Goal: Task Accomplishment & Management: Complete application form

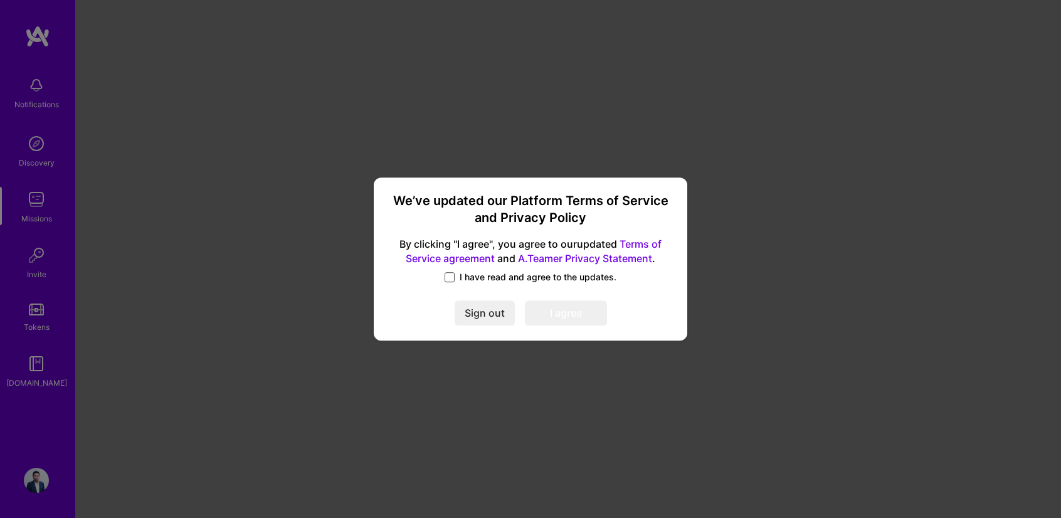
click at [447, 274] on span at bounding box center [450, 277] width 10 height 10
click at [0, 0] on input "I have read and agree to the updates." at bounding box center [0, 0] width 0 height 0
click at [570, 315] on button "I agree" at bounding box center [566, 312] width 82 height 25
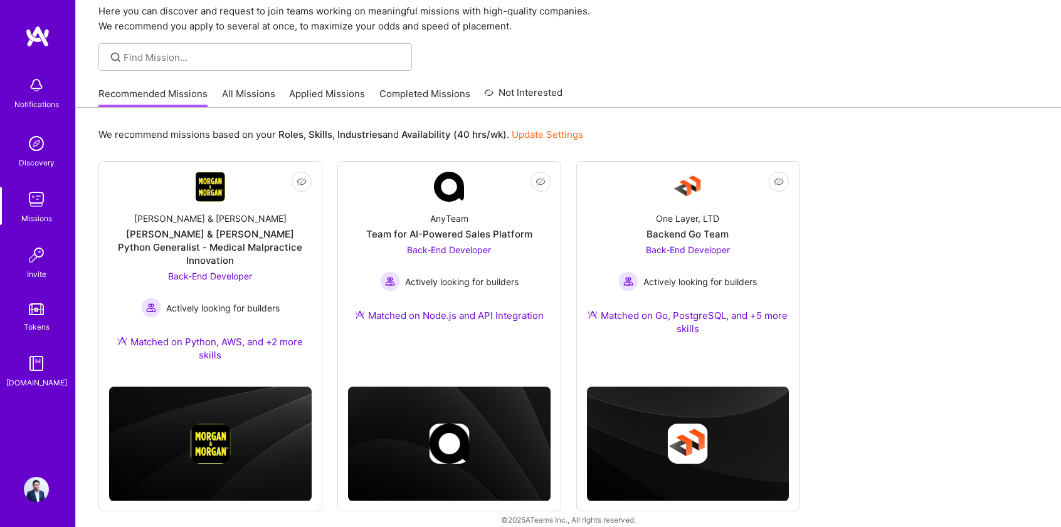
scroll to position [52, 0]
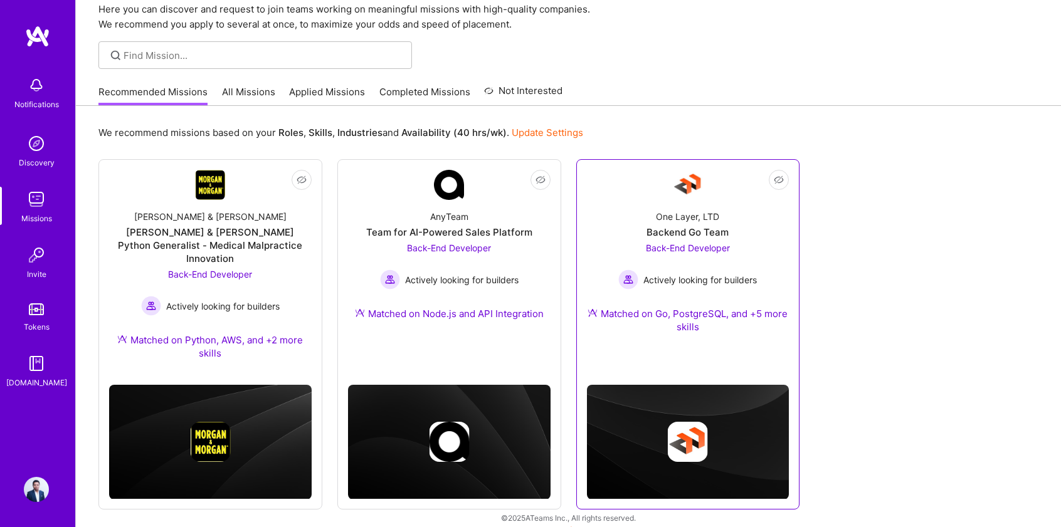
click at [691, 312] on div "Matched on Go, PostgreSQL, and +5 more skills" at bounding box center [688, 320] width 203 height 26
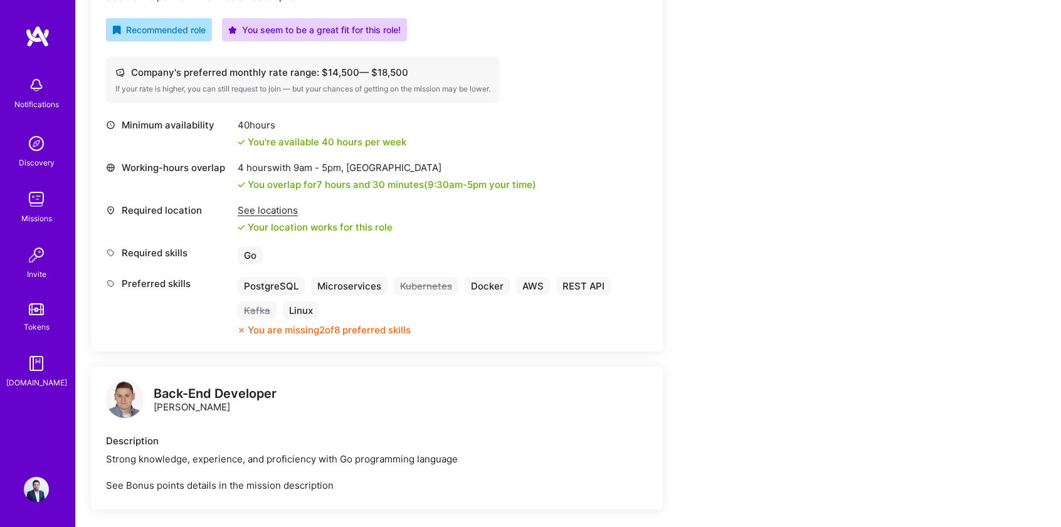
scroll to position [300, 0]
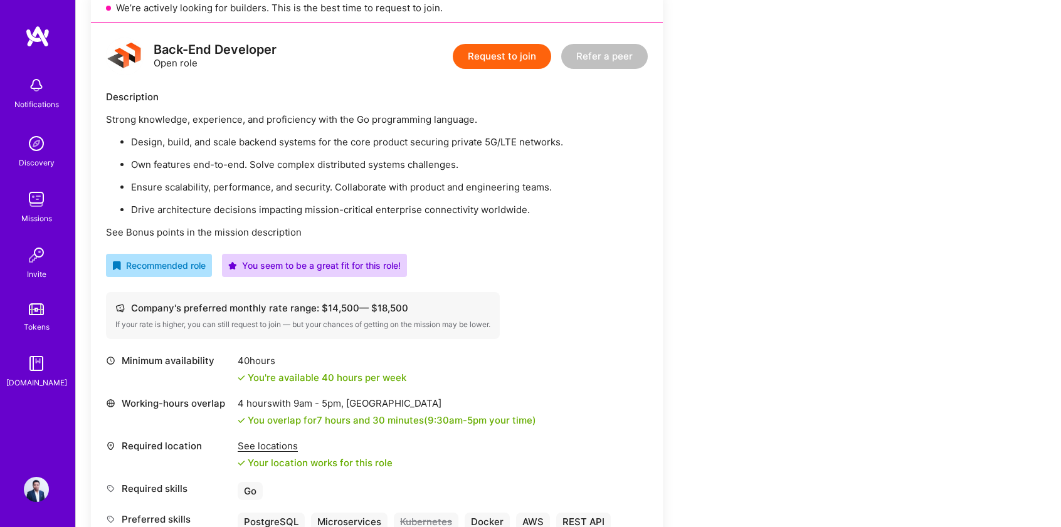
click at [484, 62] on button "Request to join" at bounding box center [502, 56] width 98 height 25
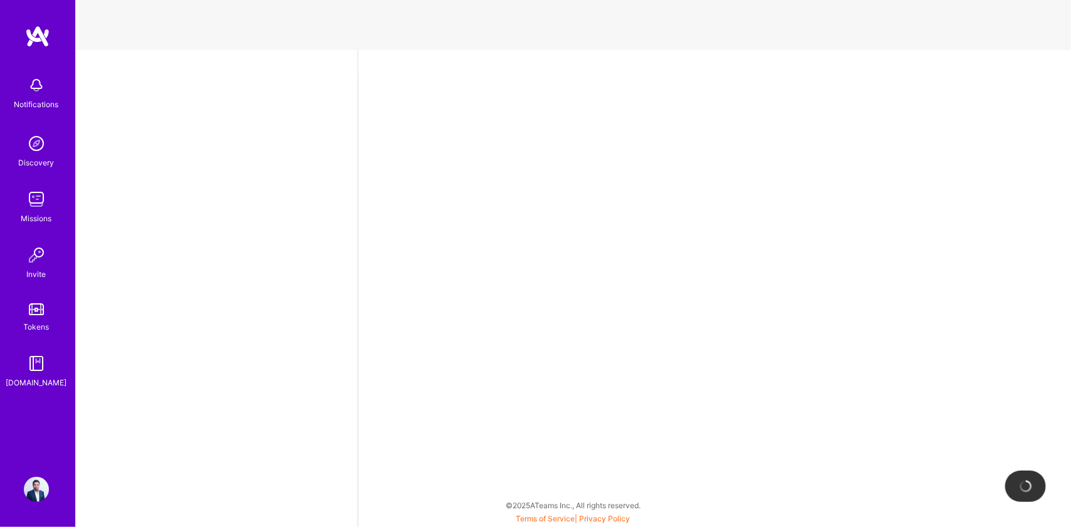
select select "MG"
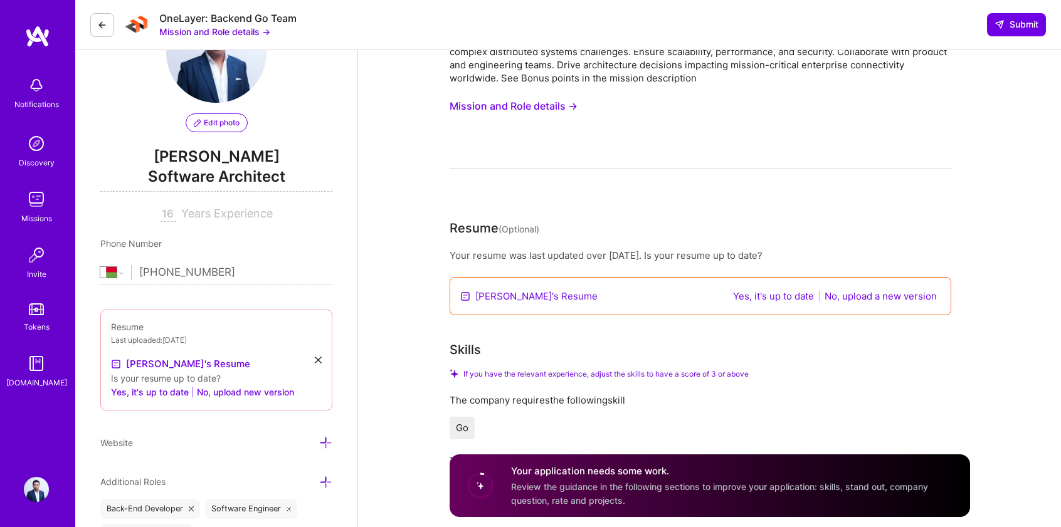
scroll to position [77, 0]
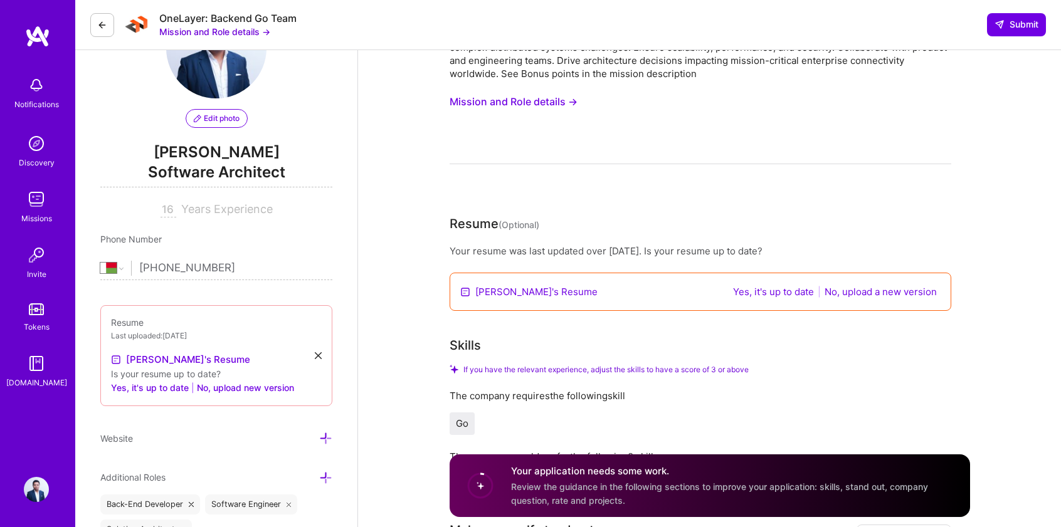
click at [759, 291] on button "Yes, it's up to date" at bounding box center [773, 292] width 88 height 14
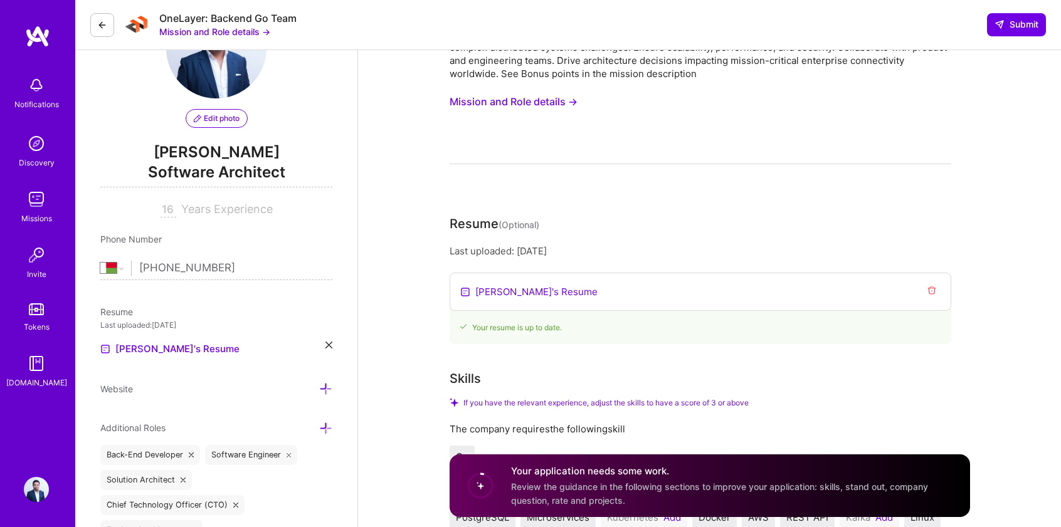
click at [512, 293] on link "[PERSON_NAME]'s Resume" at bounding box center [536, 291] width 122 height 13
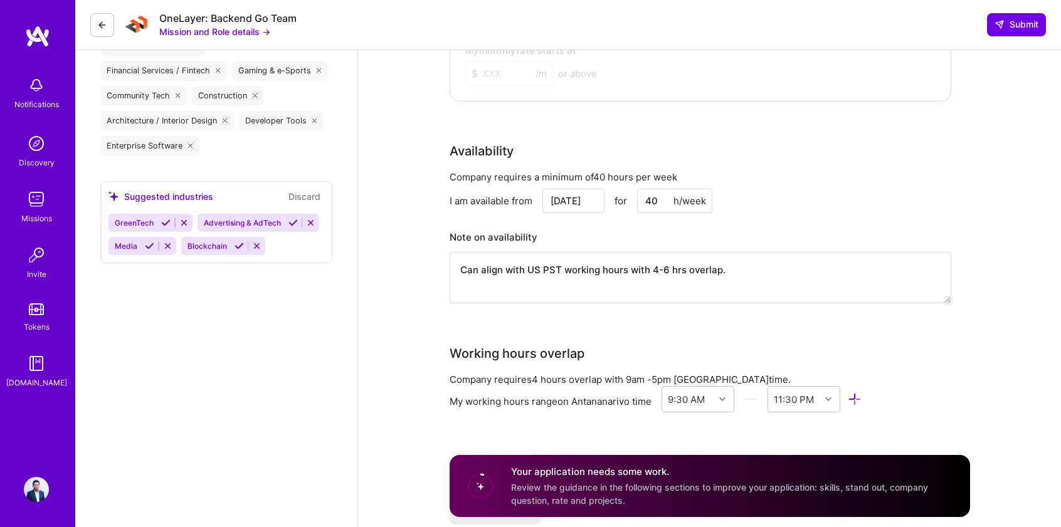
scroll to position [1226, 0]
click at [553, 260] on textarea "Can align with US PST working hours with 4-6 hrs overlap." at bounding box center [701, 280] width 502 height 51
drag, startPoint x: 731, startPoint y: 268, endPoint x: 691, endPoint y: 255, distance: 42.1
click at [691, 255] on textarea "Can align with US PST working hours with 4-6 hrs overlap." at bounding box center [701, 280] width 502 height 51
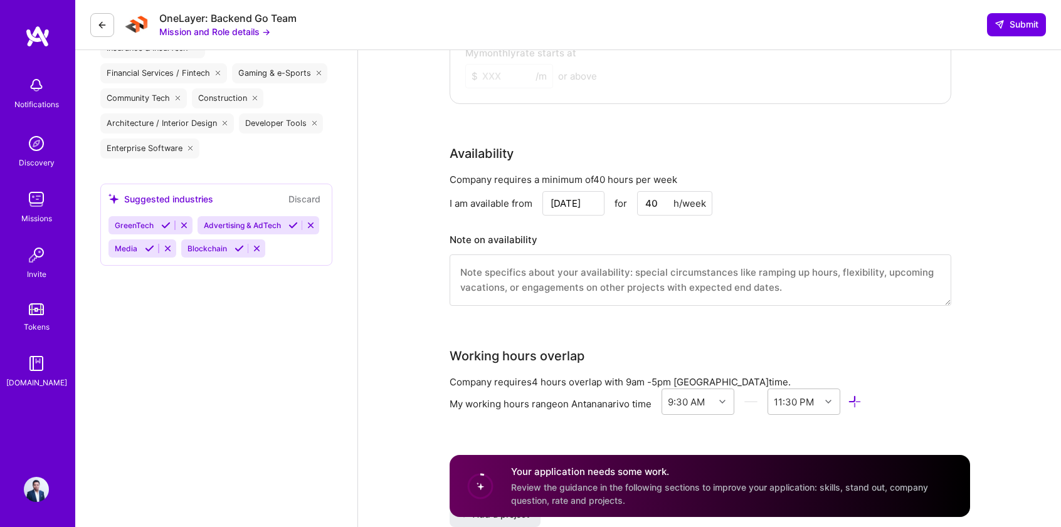
click at [418, 236] on div "Back-End Developer role description Strong knowledge, experience, and proficien…" at bounding box center [709, 236] width 703 height 2822
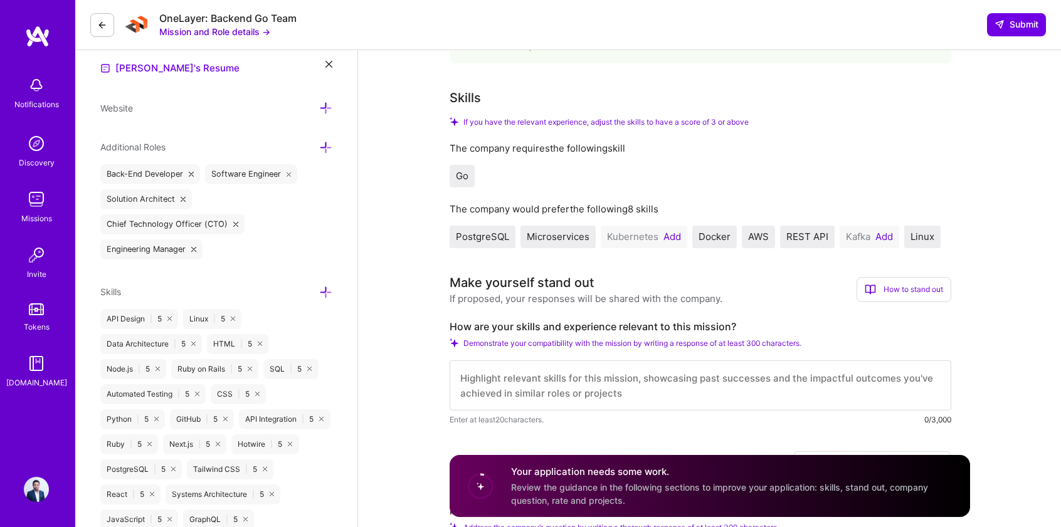
scroll to position [0, 0]
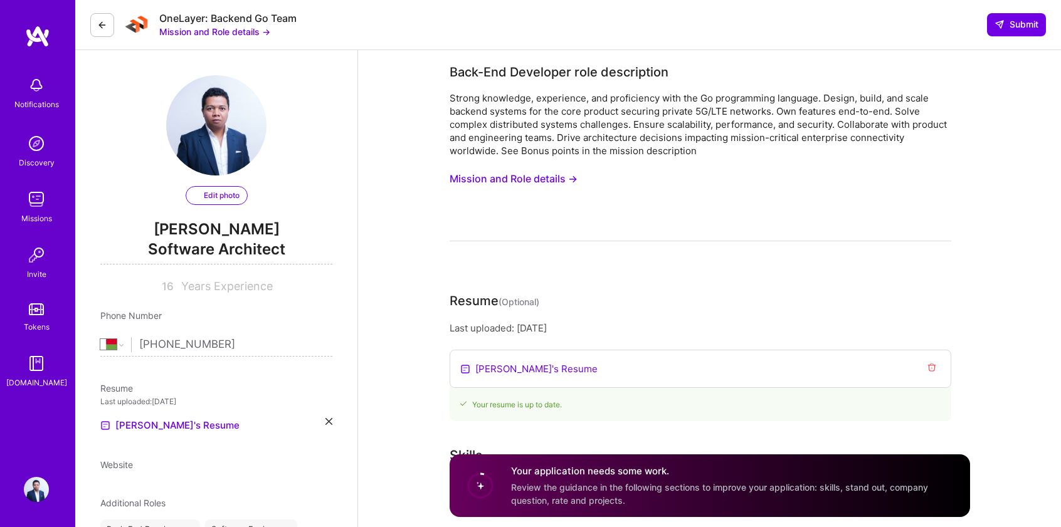
select select "MG"
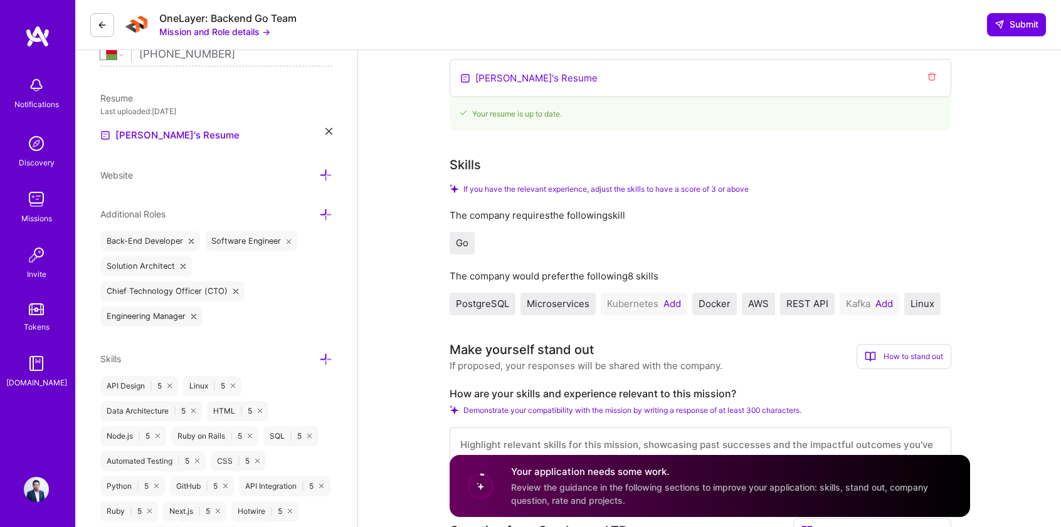
scroll to position [300, 0]
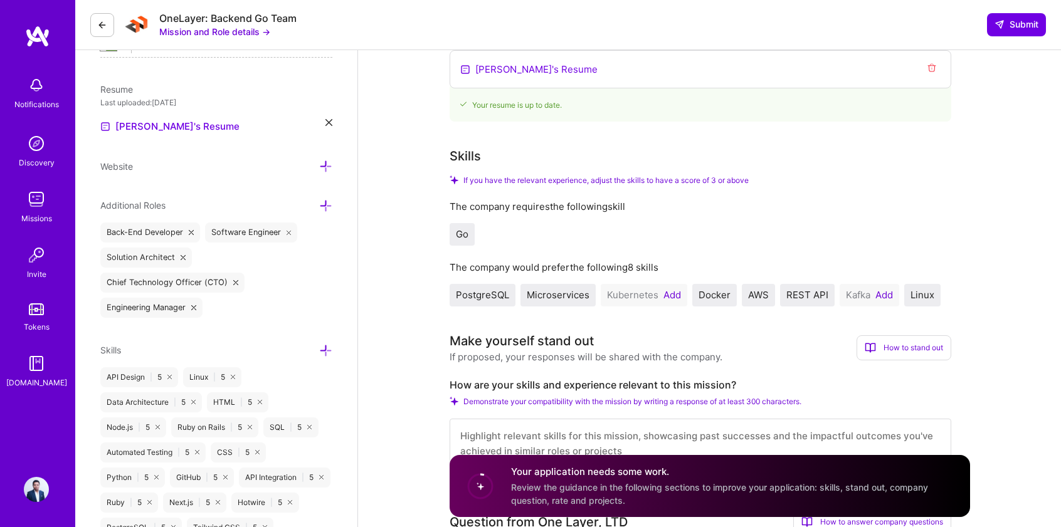
click at [233, 280] on icon at bounding box center [235, 282] width 5 height 5
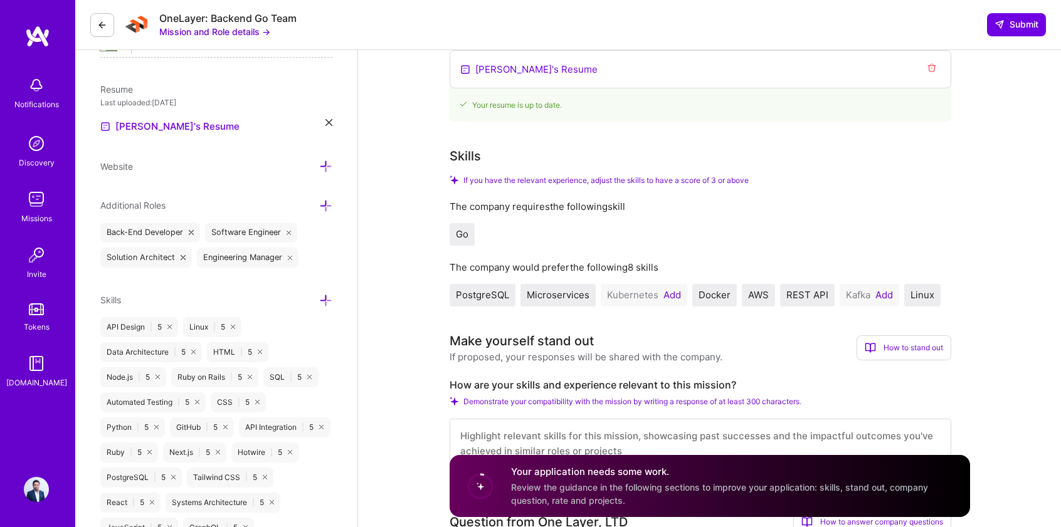
click at [288, 255] on icon at bounding box center [290, 257] width 5 height 5
click at [561, 226] on div "Go" at bounding box center [701, 234] width 502 height 23
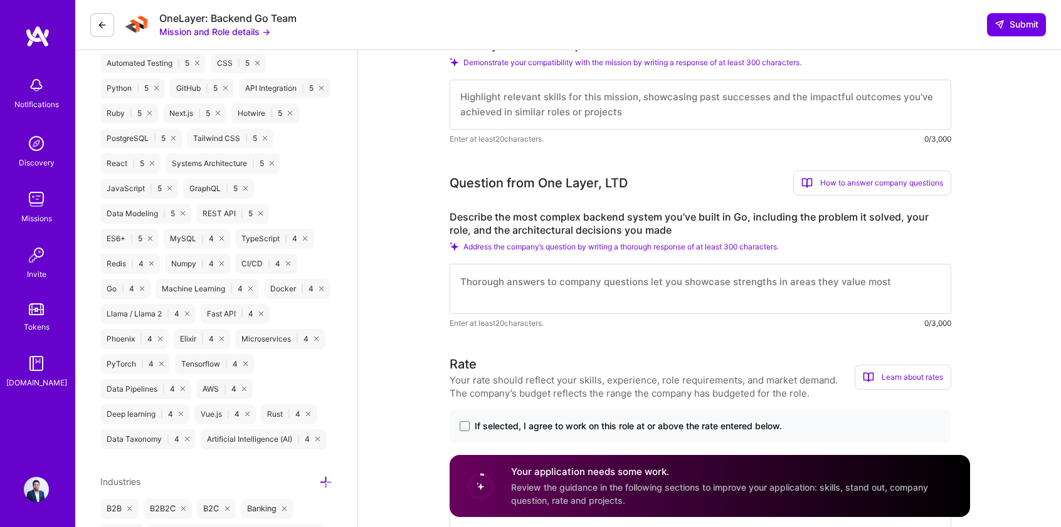
scroll to position [710, 0]
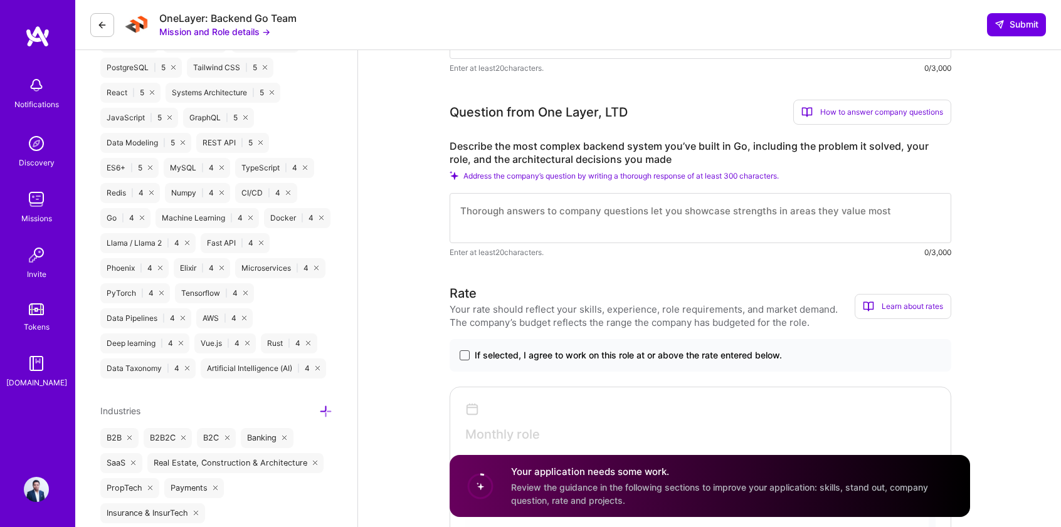
click at [464, 359] on span at bounding box center [465, 356] width 10 height 10
click at [0, 0] on input "If selected, I agree to work on this role at or above the rate entered below." at bounding box center [0, 0] width 0 height 0
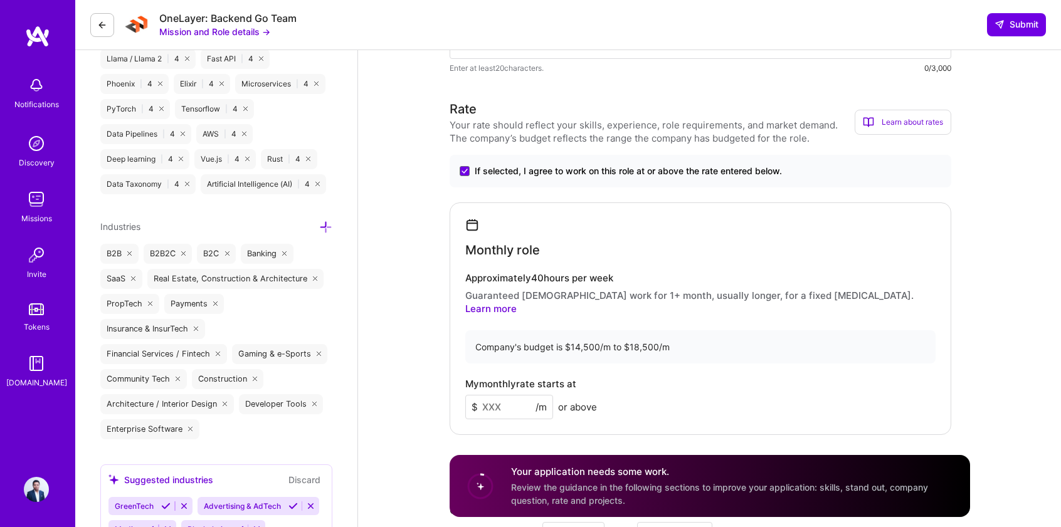
scroll to position [904, 0]
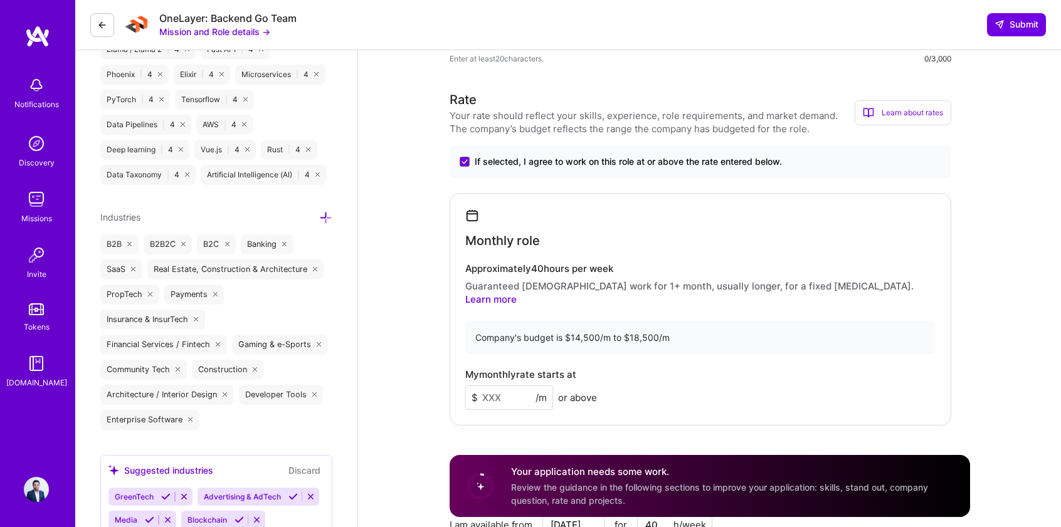
click at [495, 386] on input at bounding box center [509, 398] width 88 height 24
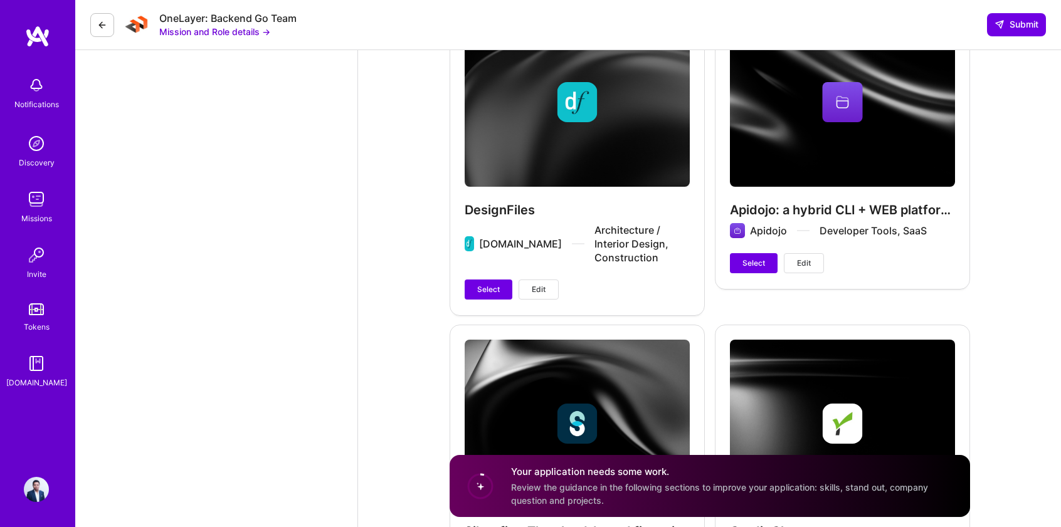
scroll to position [1857, 0]
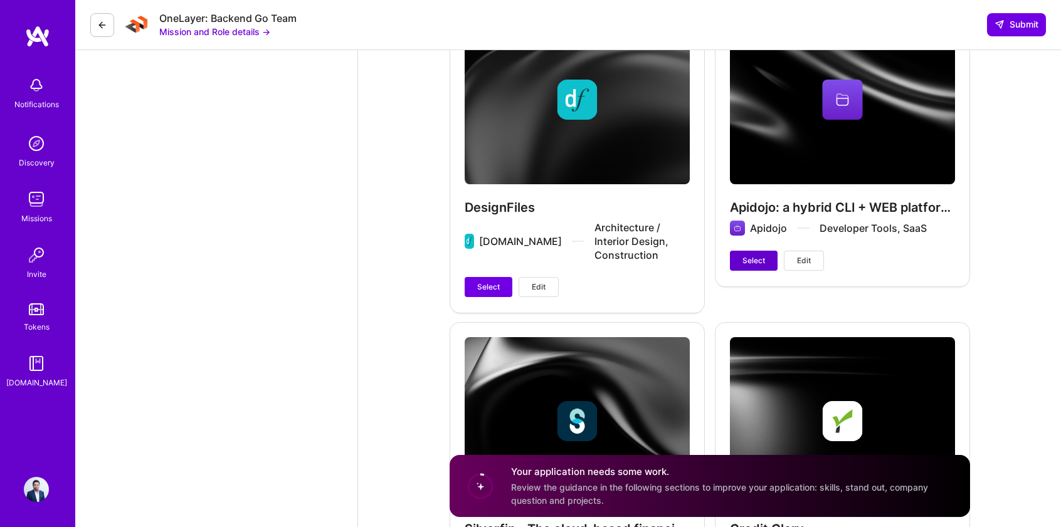
type input "14500"
click at [750, 255] on span "Select" at bounding box center [754, 260] width 23 height 11
click at [490, 282] on span "Select" at bounding box center [488, 287] width 23 height 11
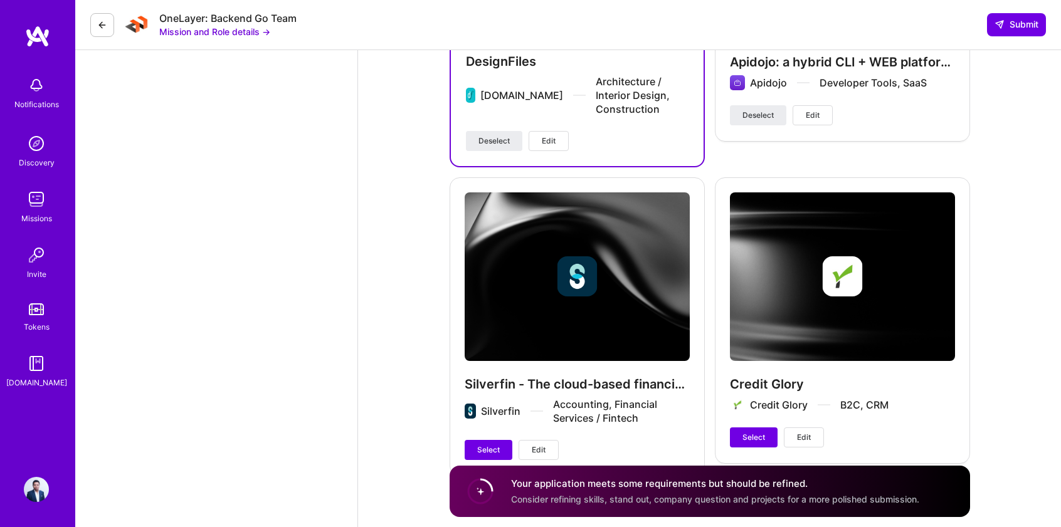
scroll to position [2008, 0]
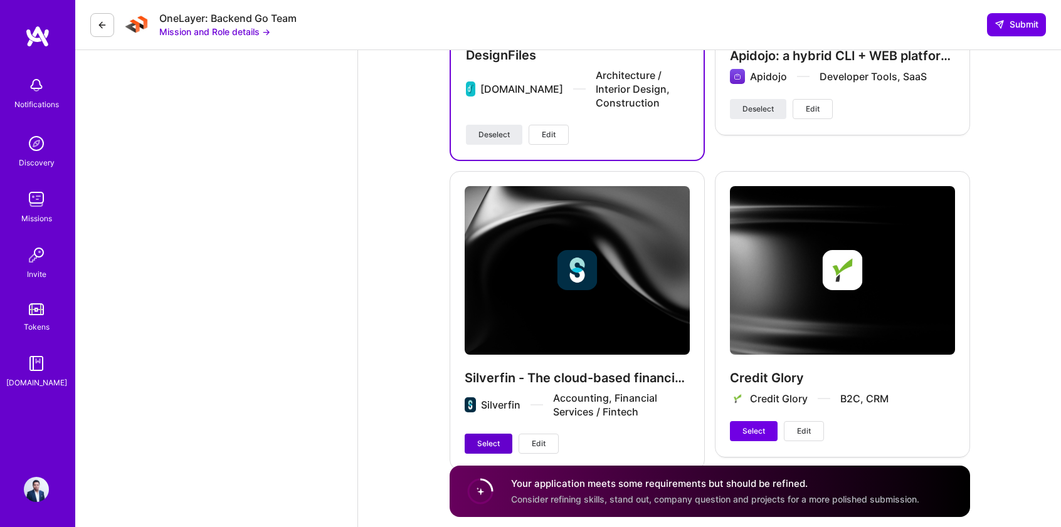
click at [494, 438] on span "Select" at bounding box center [488, 443] width 23 height 11
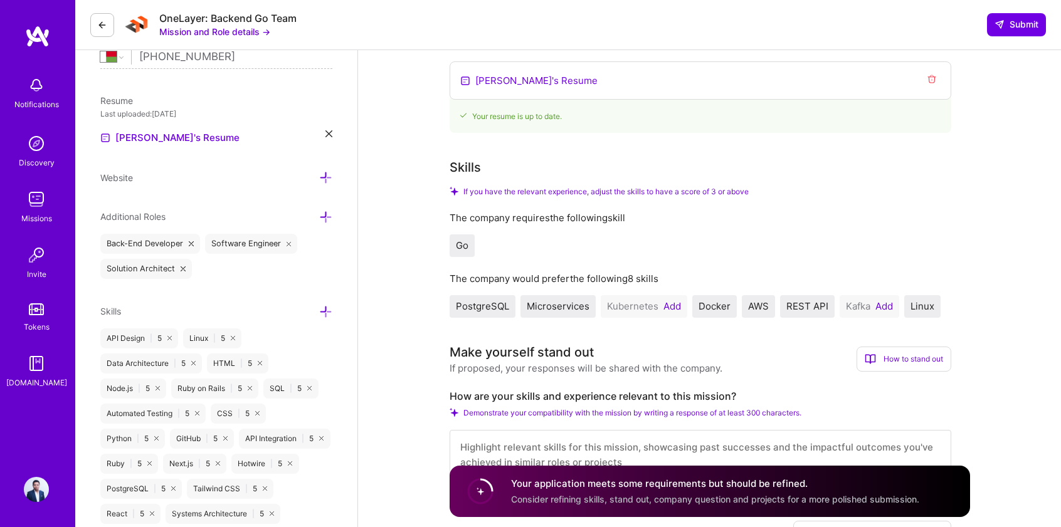
scroll to position [293, 0]
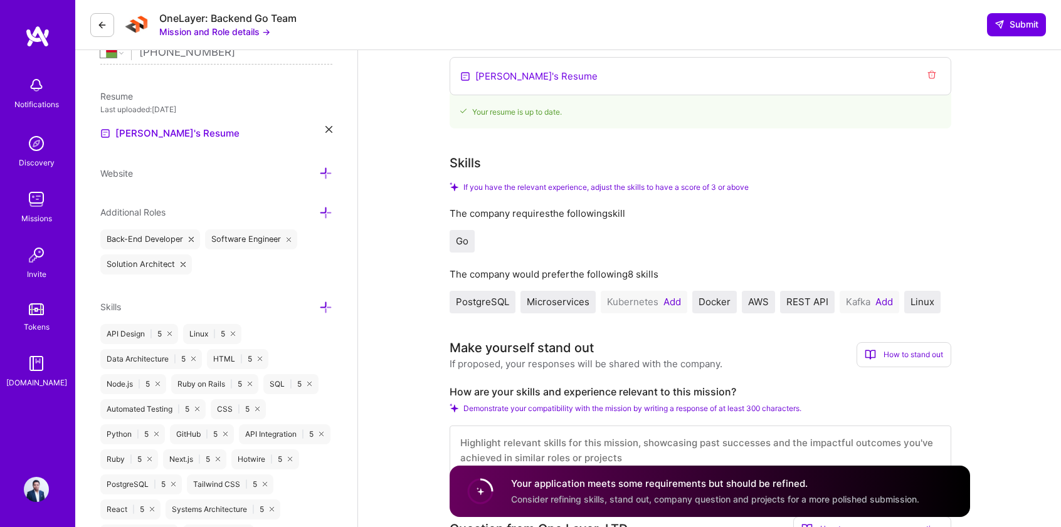
click at [670, 299] on button "Add" at bounding box center [673, 302] width 18 height 10
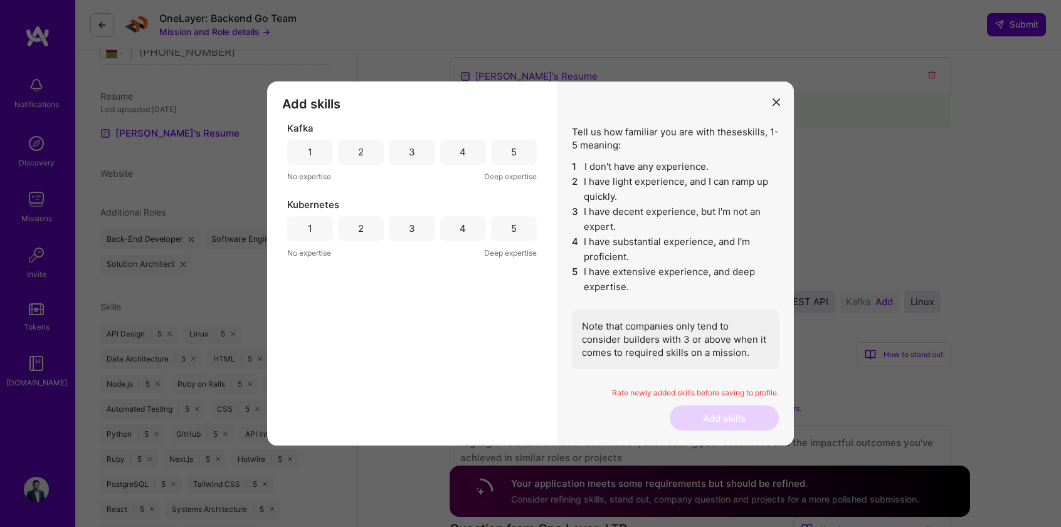
click at [458, 149] on div "4" at bounding box center [463, 152] width 46 height 25
click at [460, 224] on div "4" at bounding box center [463, 228] width 46 height 25
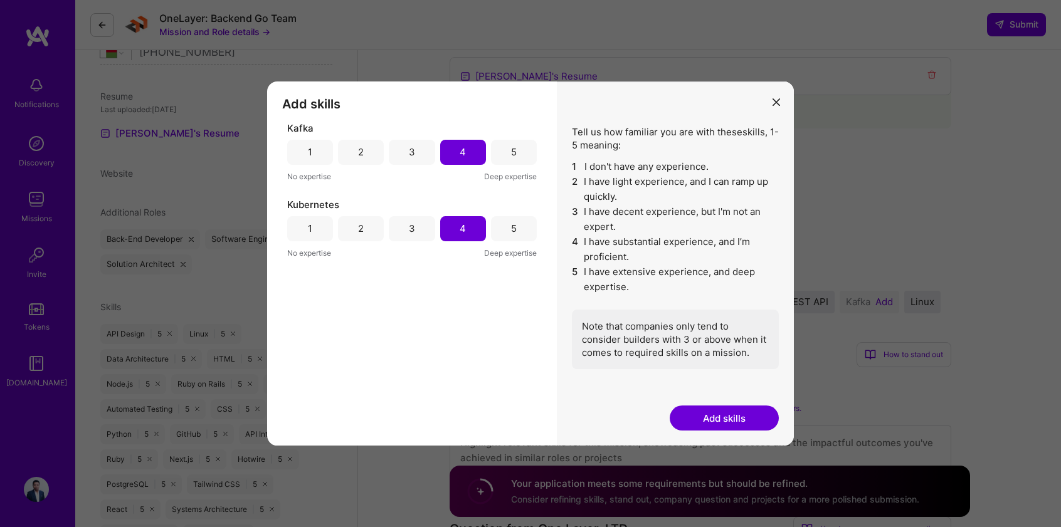
click at [709, 417] on button "Add skills" at bounding box center [724, 418] width 109 height 25
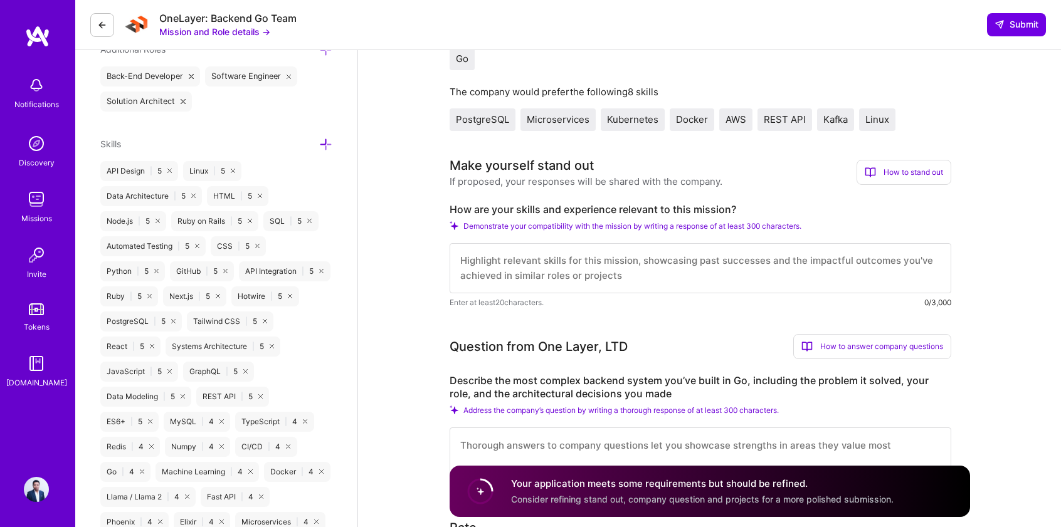
scroll to position [463, 0]
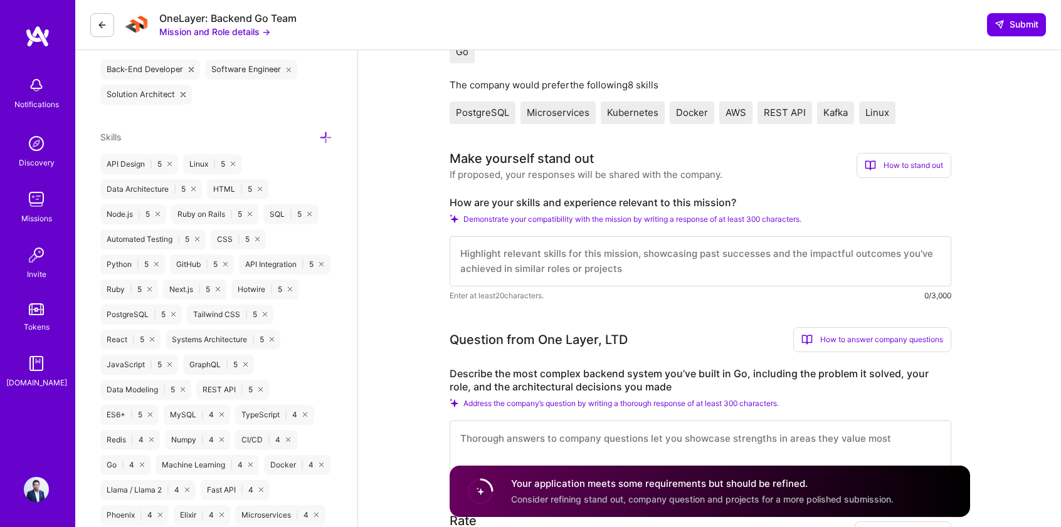
click at [151, 462] on div "Go | 4" at bounding box center [125, 465] width 50 height 20
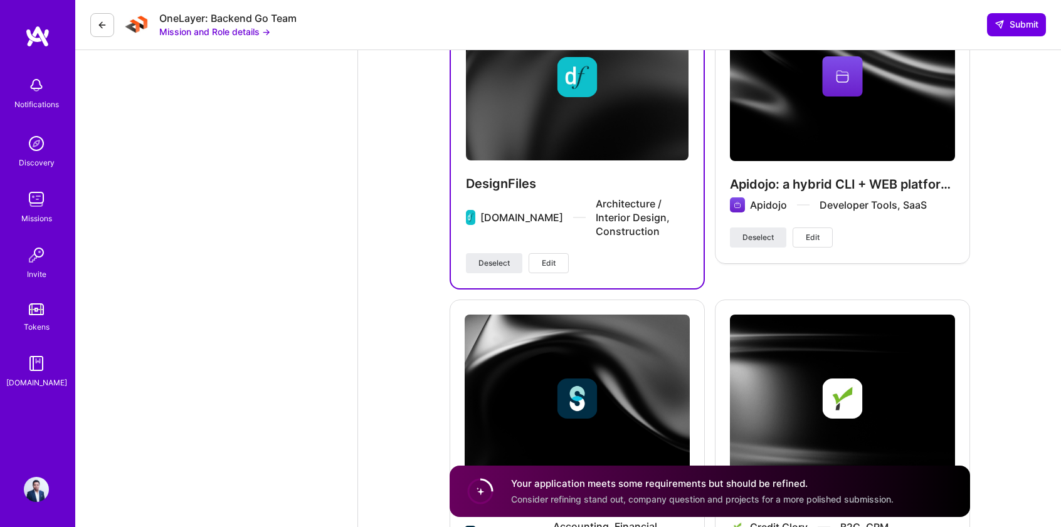
scroll to position [1869, 0]
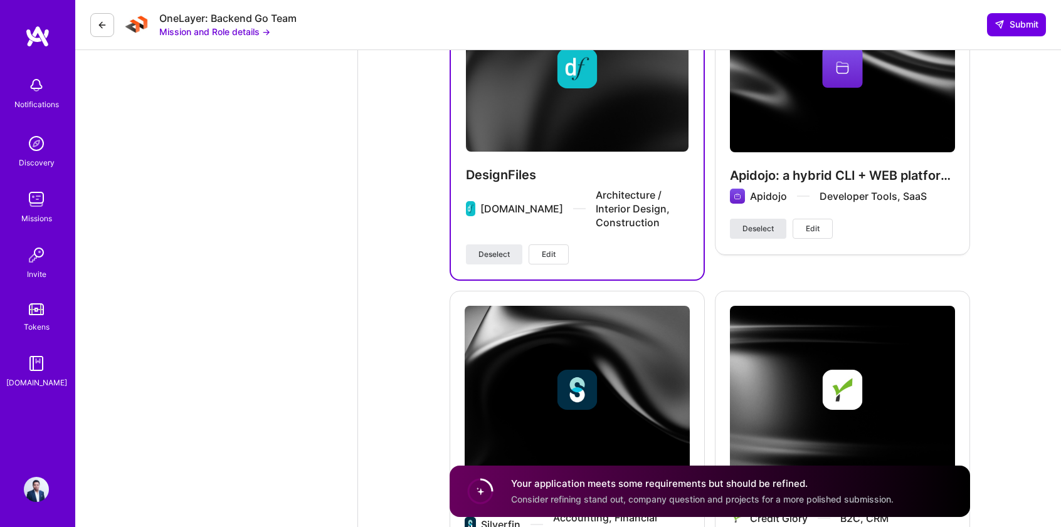
click at [754, 223] on span "Deselect" at bounding box center [758, 228] width 31 height 11
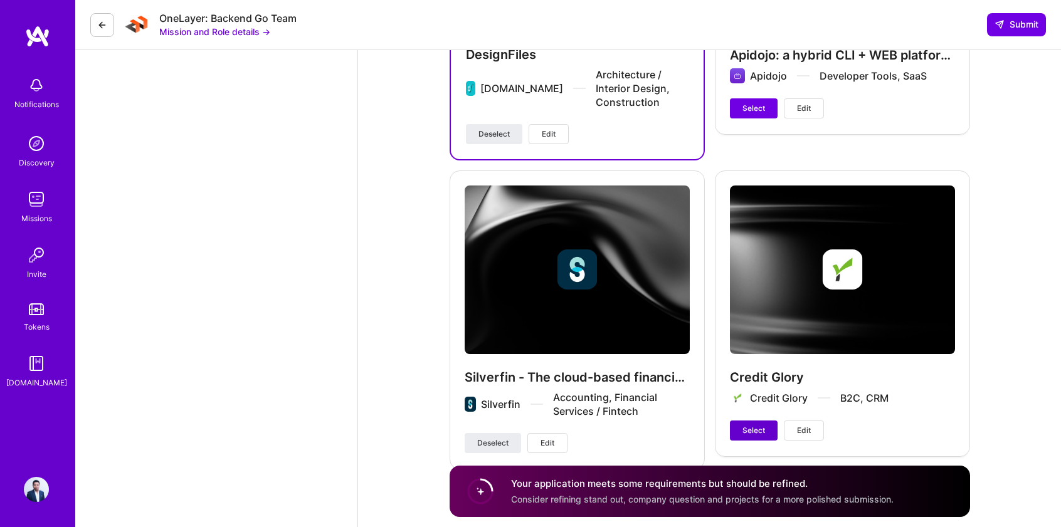
click at [746, 425] on span "Select" at bounding box center [754, 430] width 23 height 11
